Goal: Task Accomplishment & Management: Manage account settings

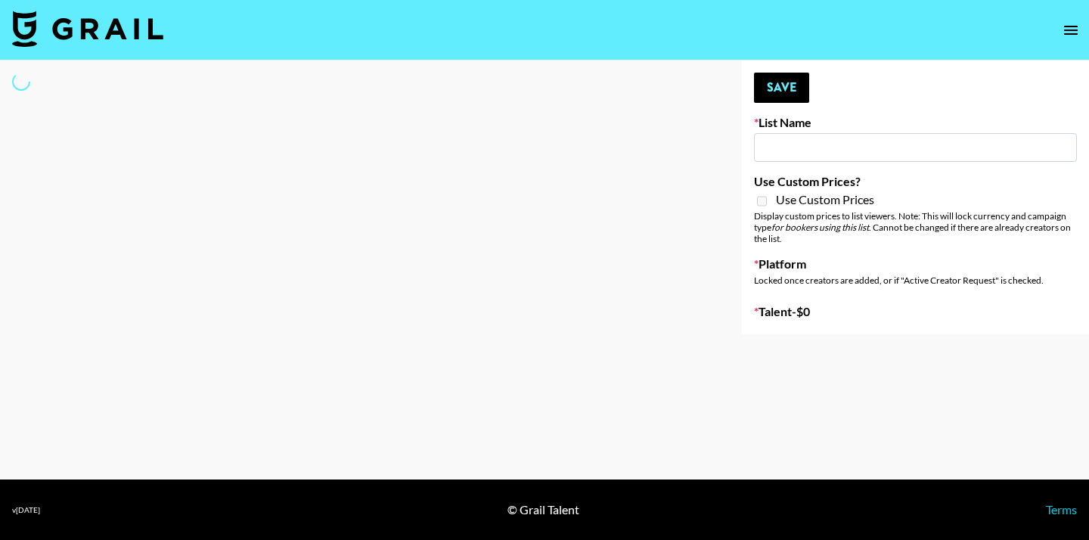
type input "Zhus Song Promo - Tega"
select select "Song"
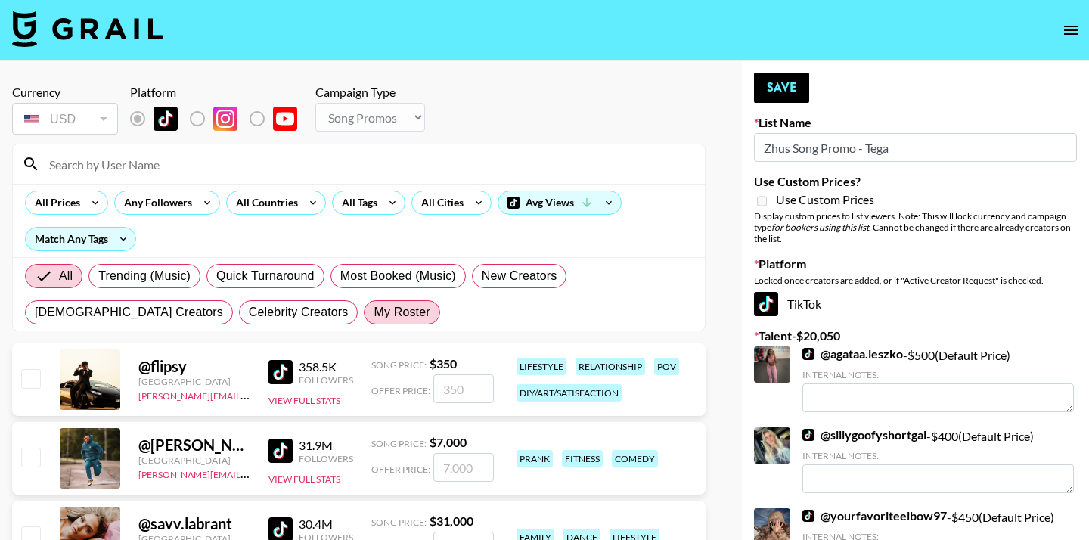
click at [374, 308] on span "My Roster" at bounding box center [402, 312] width 56 height 18
click at [374, 312] on input "My Roster" at bounding box center [374, 312] width 0 height 0
radio input "true"
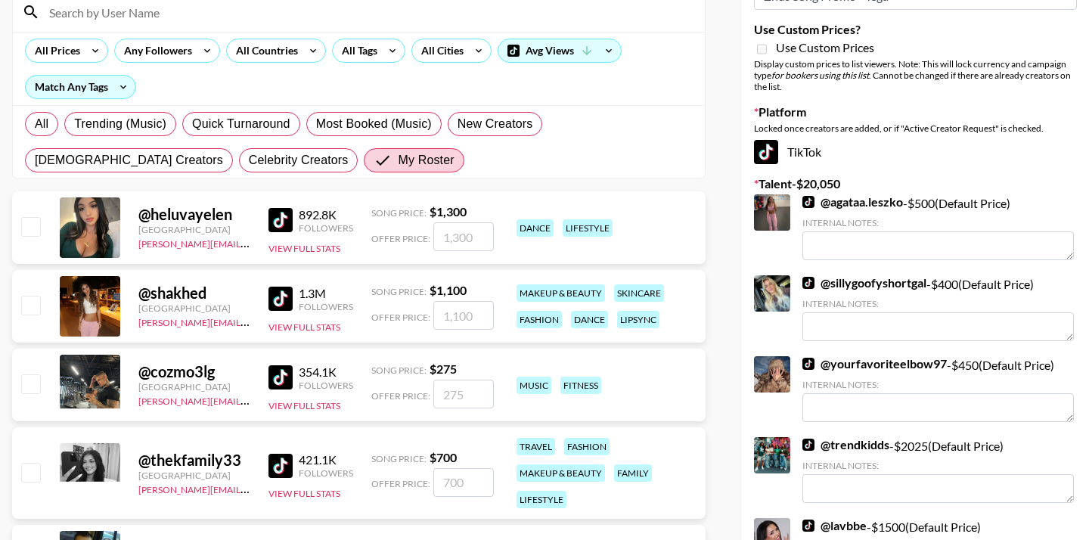
scroll to position [151, 0]
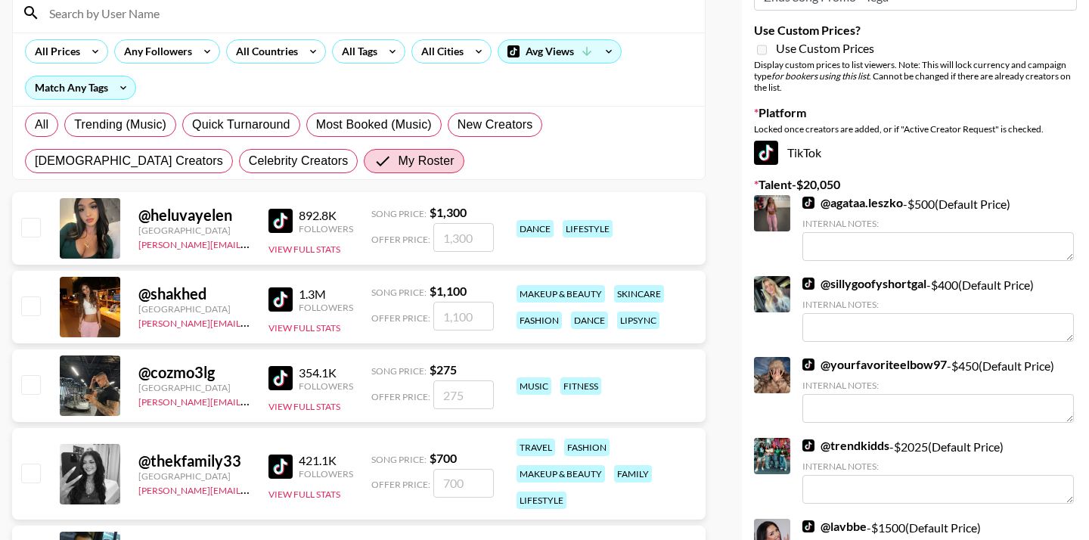
click at [39, 302] on input "checkbox" at bounding box center [30, 305] width 18 height 18
checkbox input "true"
type input "1100"
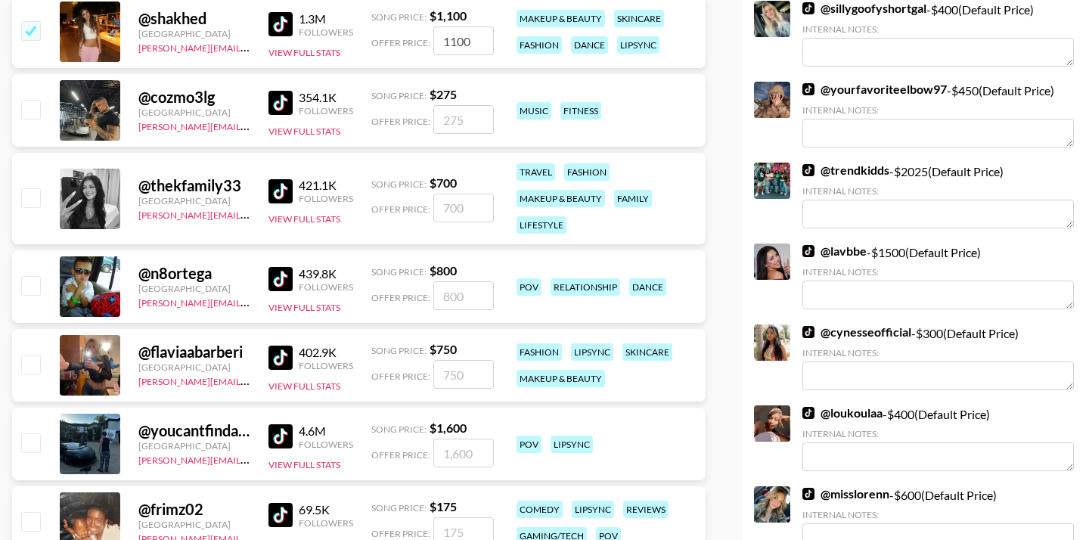
scroll to position [465, 0]
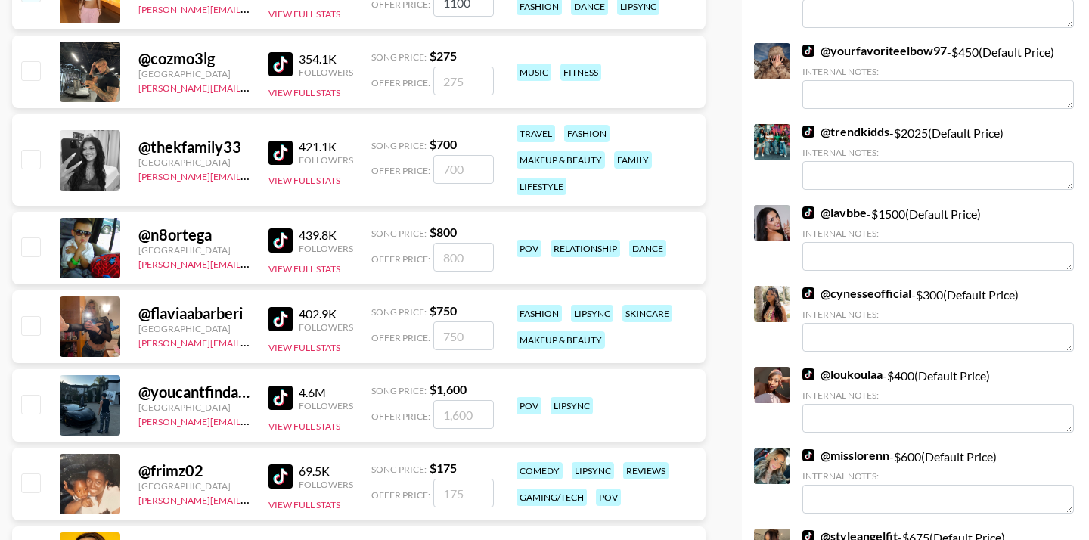
click at [27, 325] on input "checkbox" at bounding box center [30, 325] width 18 height 18
checkbox input "true"
type input "750"
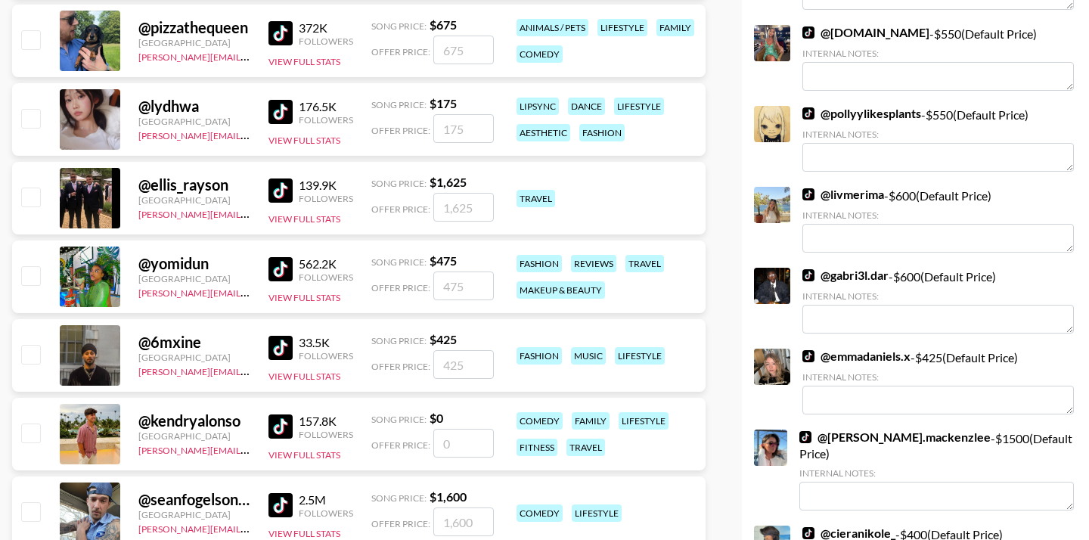
scroll to position [1665, 0]
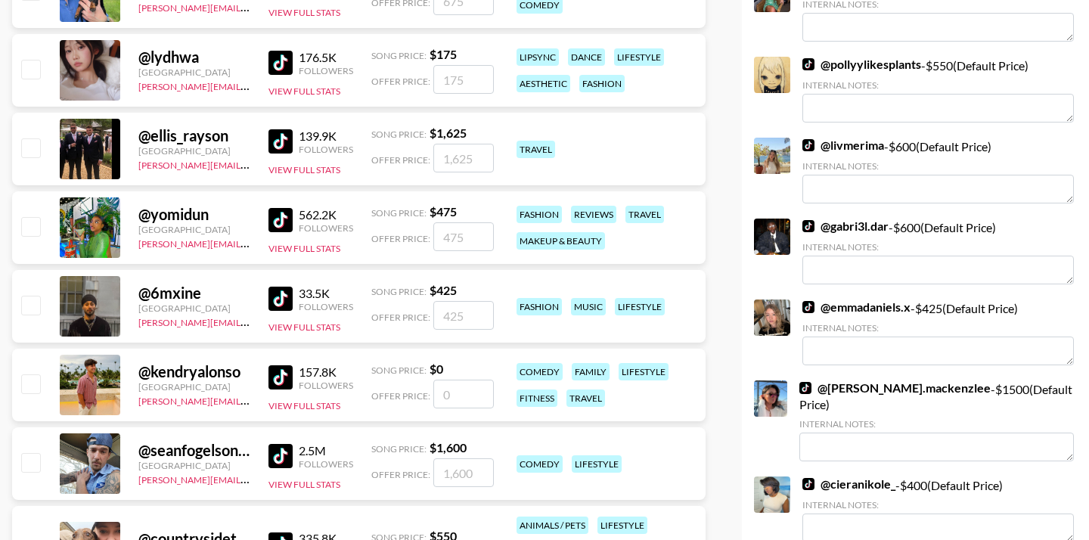
click at [32, 227] on input "checkbox" at bounding box center [30, 226] width 18 height 18
checkbox input "true"
type input "475"
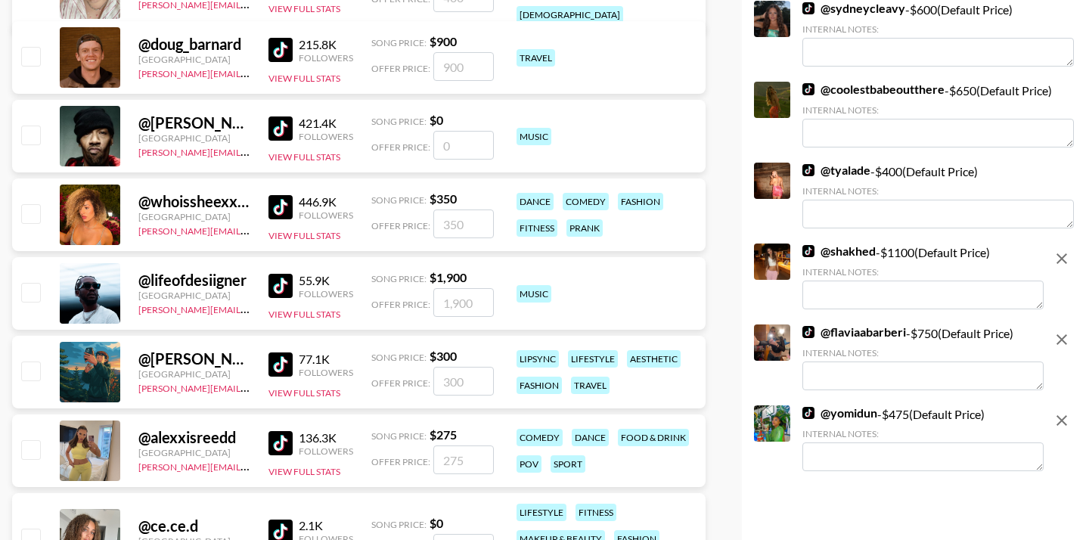
scroll to position [2485, 0]
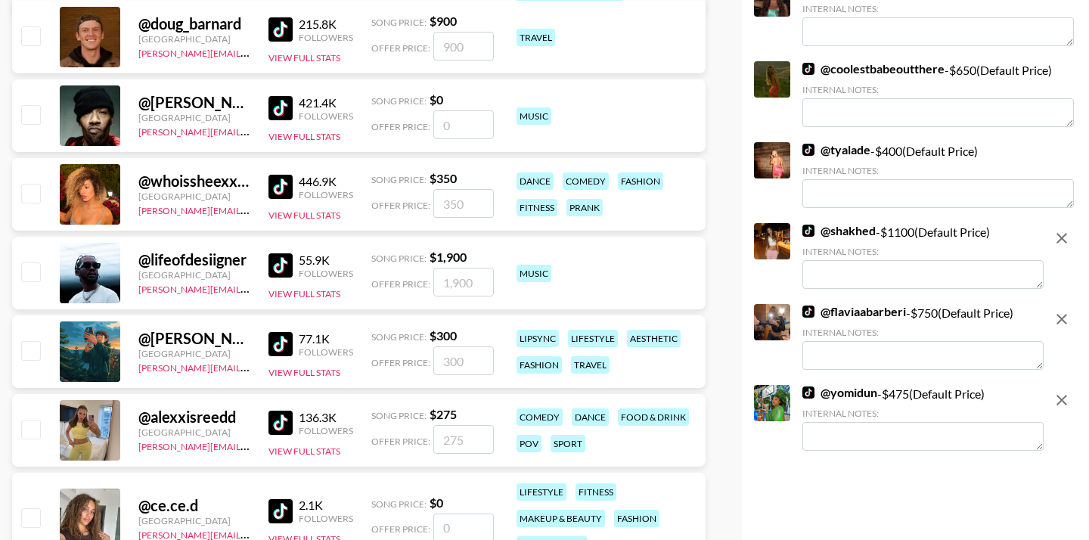
click at [37, 192] on input "checkbox" at bounding box center [30, 193] width 18 height 18
checkbox input "true"
type input "350"
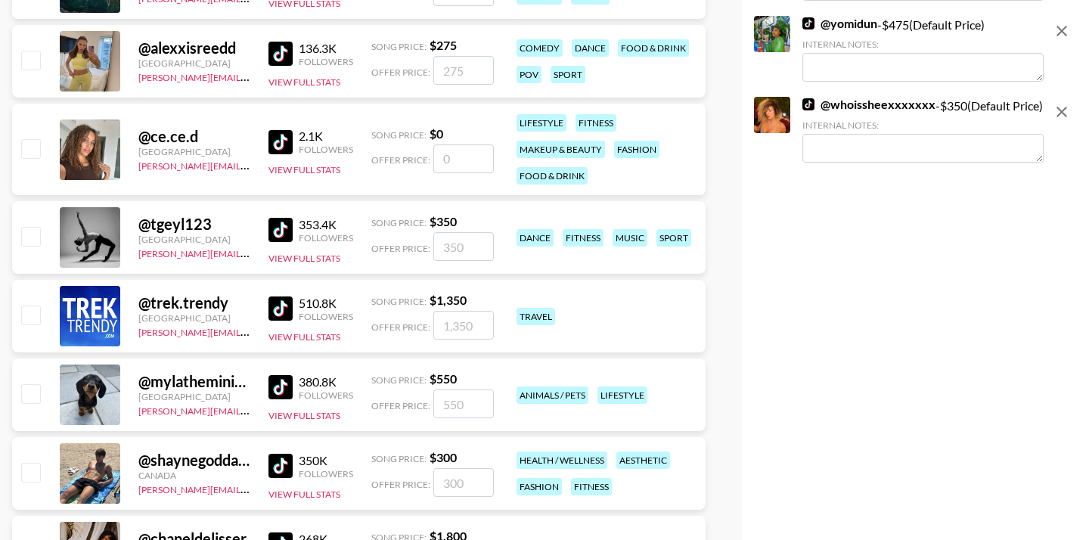
scroll to position [2865, 0]
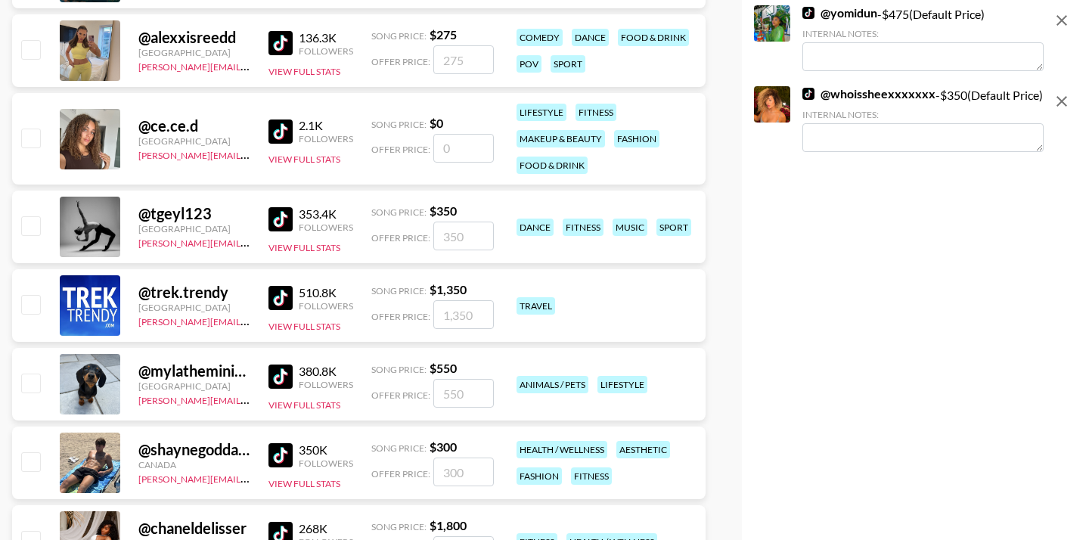
click at [451, 149] on input "number" at bounding box center [463, 148] width 60 height 29
type input "2"
checkbox input "true"
checkbox input "false"
type input "1"
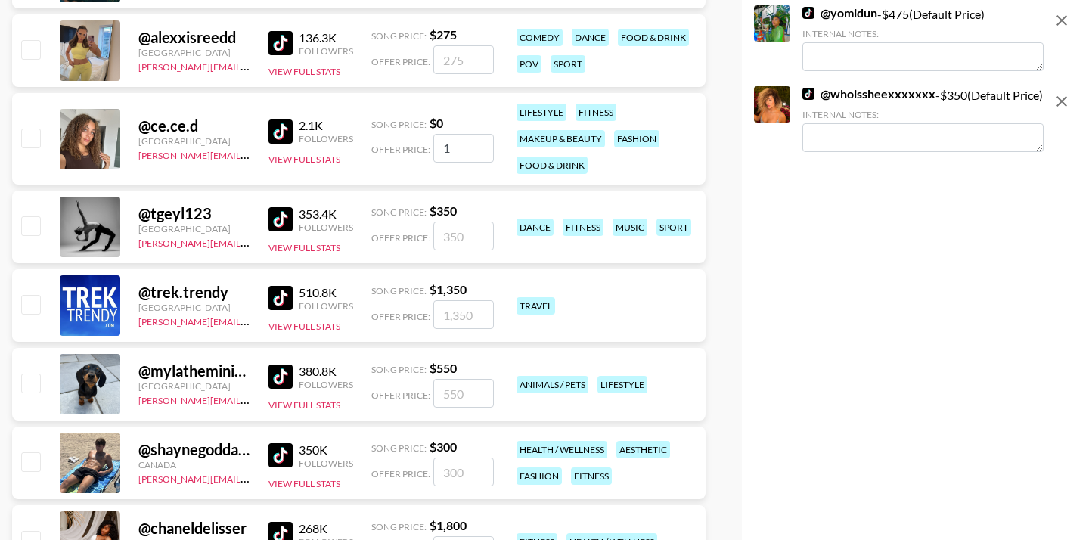
checkbox input "true"
type input "100"
click at [396, 178] on div "@ ce.ce.d Sweden [PERSON_NAME][EMAIL_ADDRESS][DOMAIN_NAME] 2.1K Followers View …" at bounding box center [358, 139] width 693 height 92
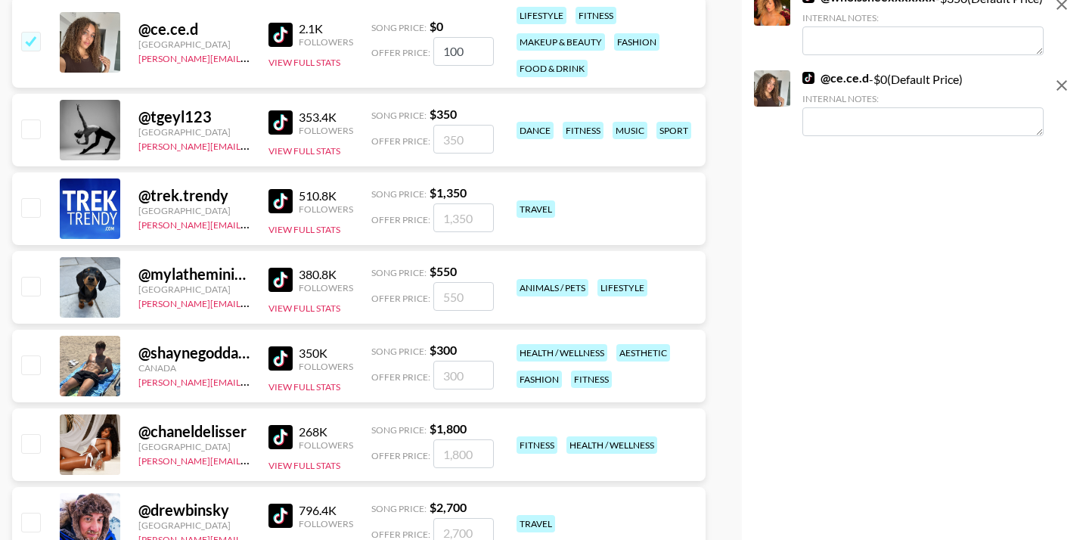
scroll to position [2975, 0]
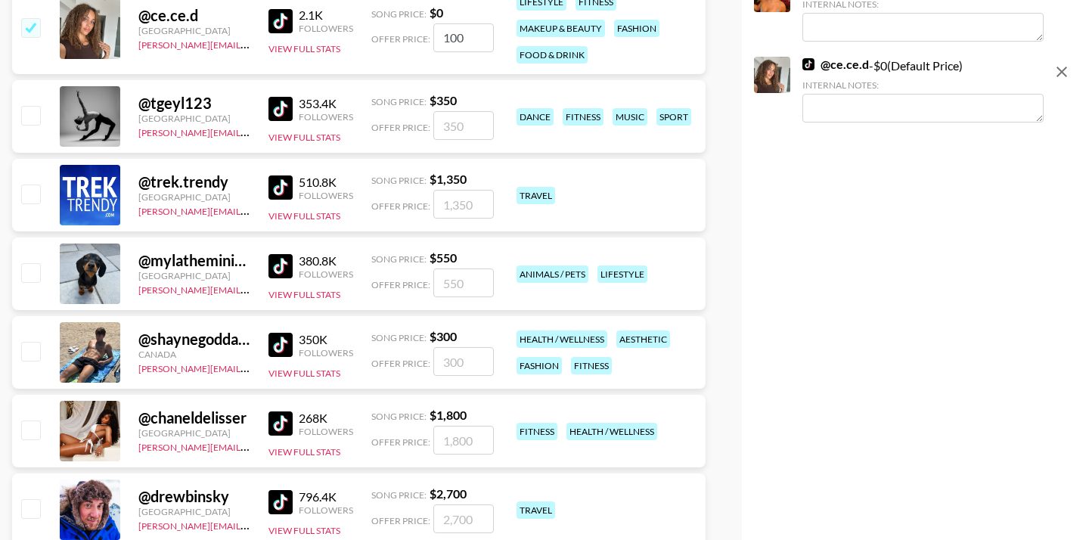
click at [474, 31] on input "100" at bounding box center [463, 37] width 60 height 29
click at [36, 28] on input "checkbox" at bounding box center [30, 27] width 18 height 18
checkbox input "false"
click at [46, 57] on div "@ ce.ce.d Sweden [PERSON_NAME][EMAIL_ADDRESS][DOMAIN_NAME] 2.1K Followers View …" at bounding box center [358, 29] width 693 height 92
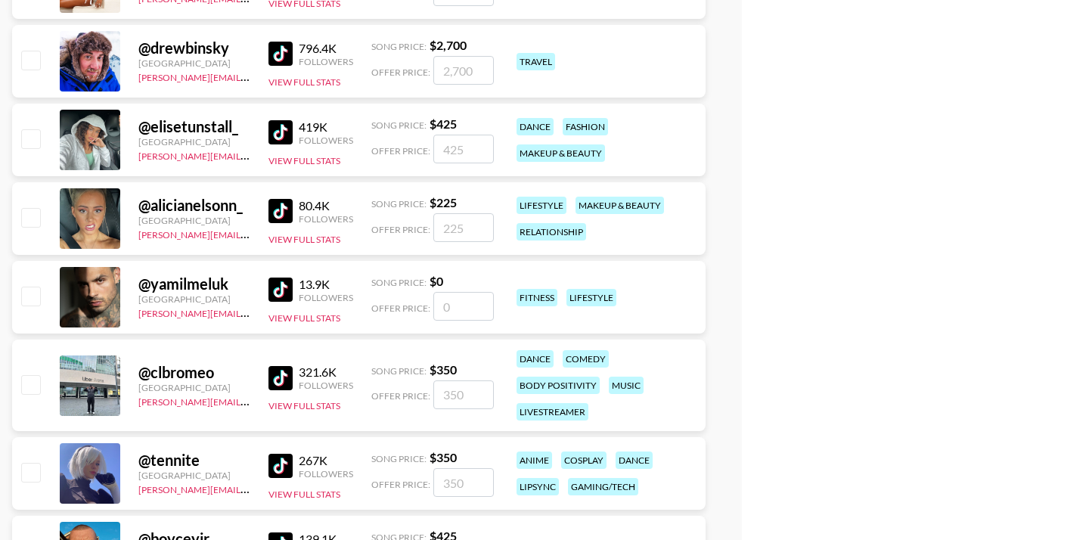
scroll to position [3423, 0]
click at [30, 137] on input "checkbox" at bounding box center [30, 139] width 18 height 18
checkbox input "true"
type input "425"
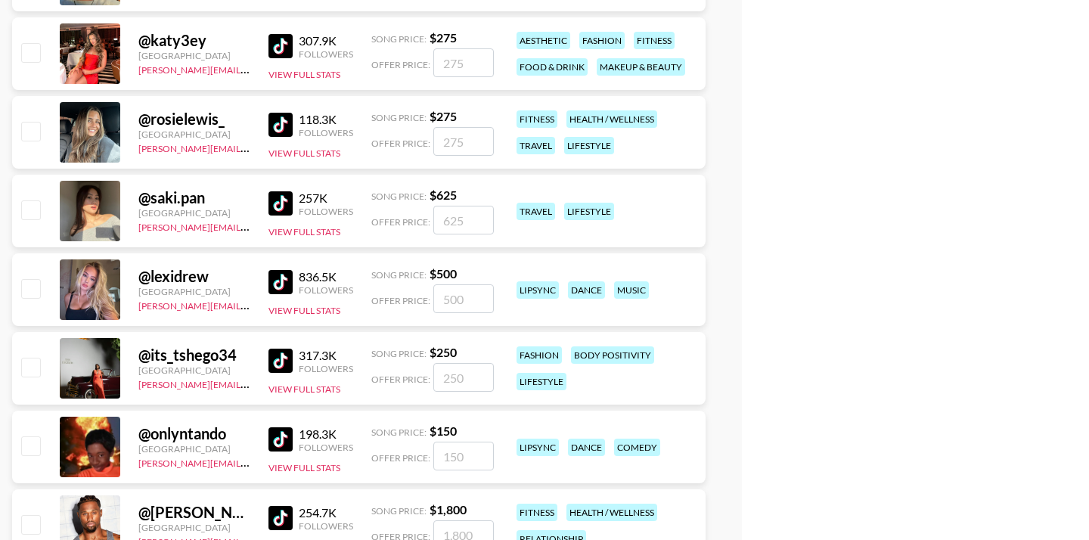
scroll to position [4046, 0]
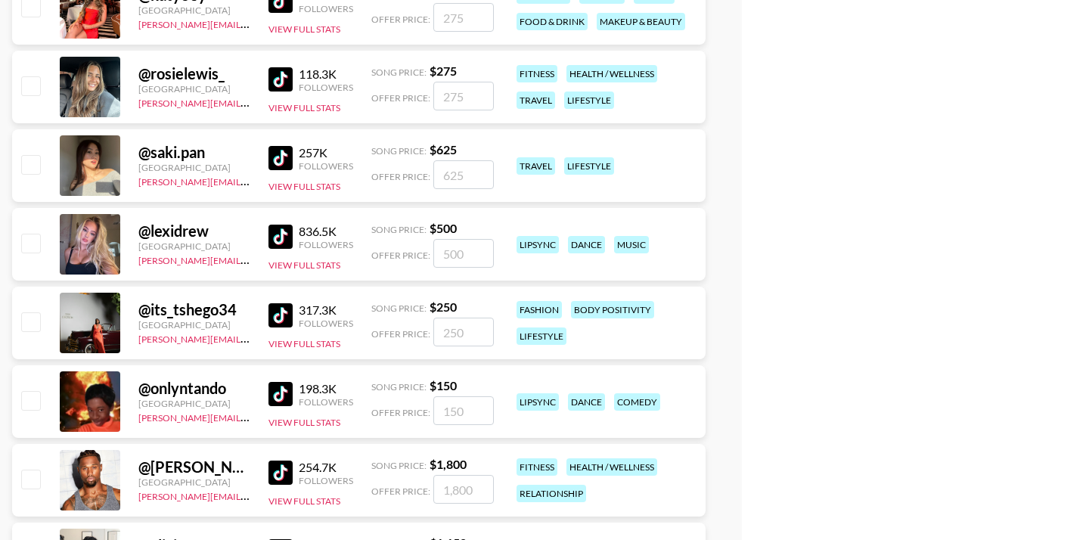
click at [32, 167] on input "checkbox" at bounding box center [30, 164] width 18 height 18
checkbox input "true"
type input "625"
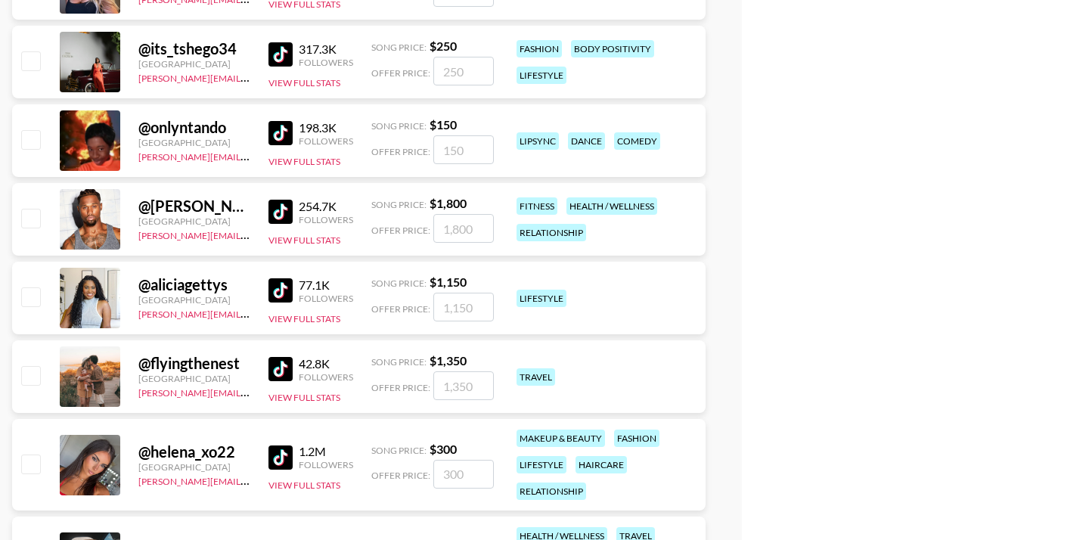
scroll to position [4357, 0]
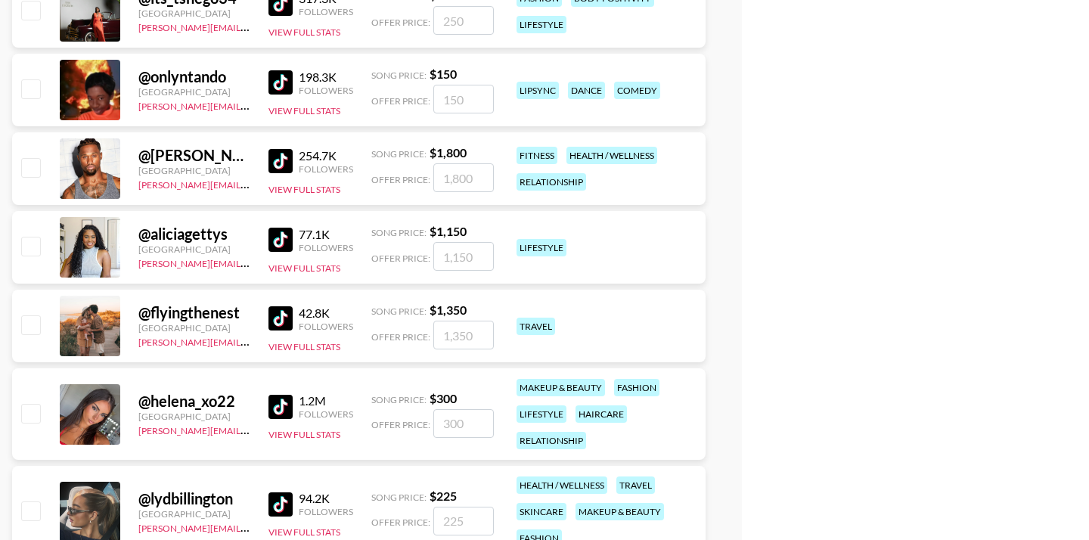
click at [36, 243] on input "checkbox" at bounding box center [30, 246] width 18 height 18
checkbox input "true"
type input "1150"
click at [36, 243] on input "checkbox" at bounding box center [30, 246] width 18 height 18
checkbox input "false"
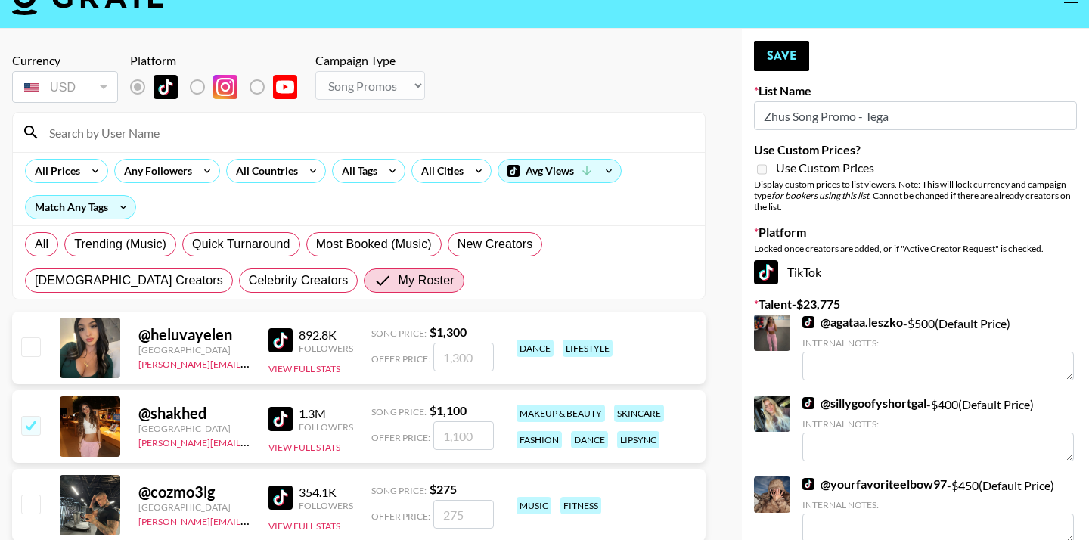
scroll to position [0, 0]
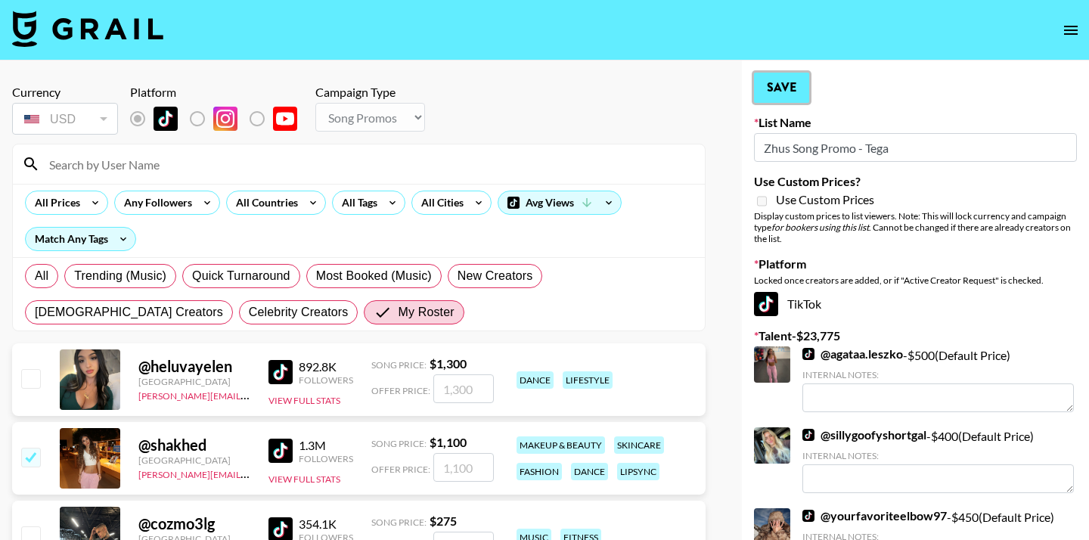
click at [786, 87] on button "Save" at bounding box center [781, 88] width 55 height 30
